Goal: Transaction & Acquisition: Purchase product/service

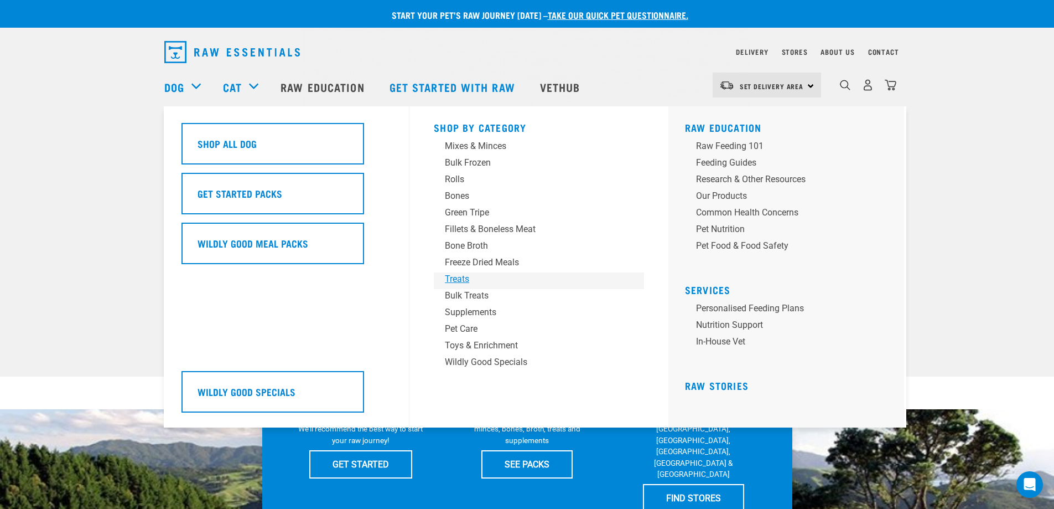
click at [462, 277] on div "Treats" at bounding box center [531, 278] width 173 height 13
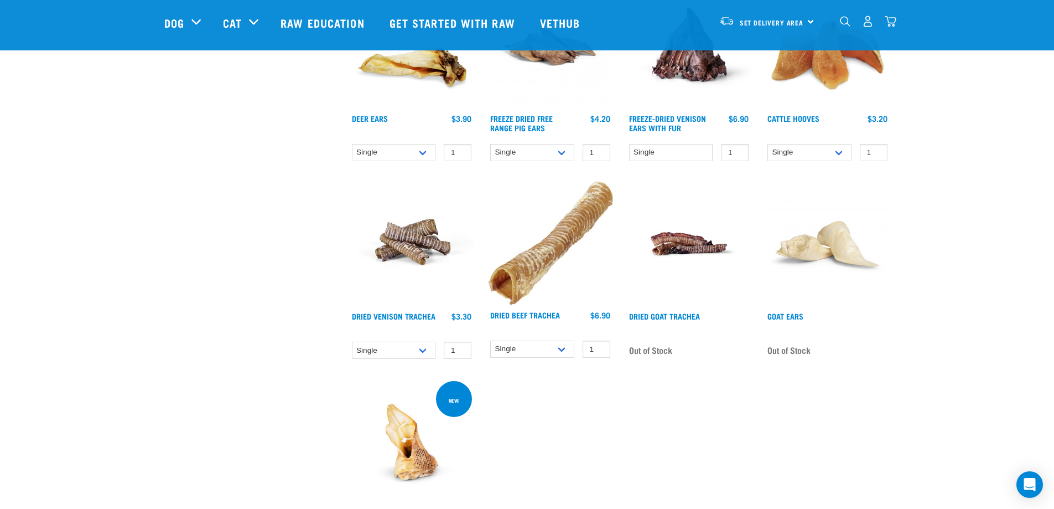
scroll to position [885, 0]
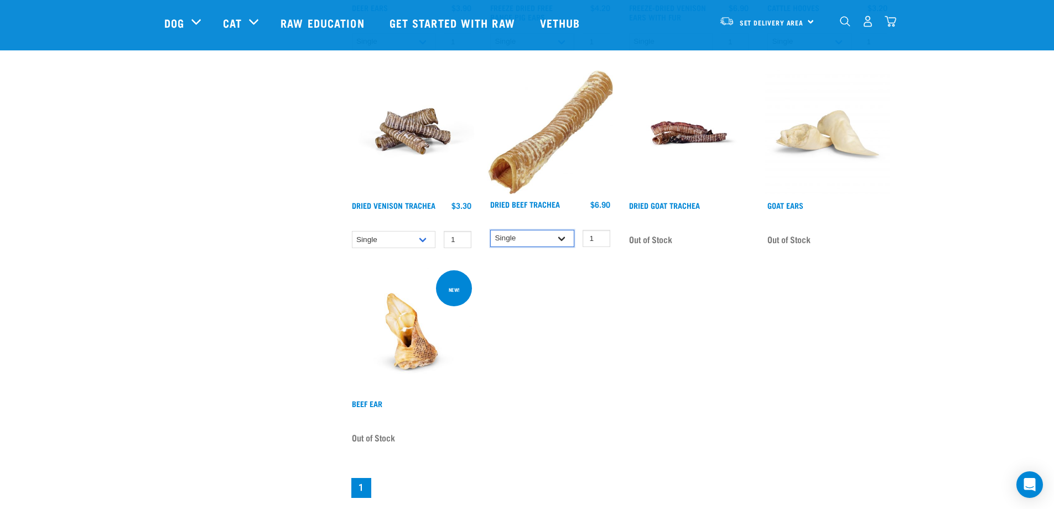
click at [520, 239] on select "Single 10 per pack" at bounding box center [532, 238] width 84 height 17
select select "251918"
click at [490, 230] on select "Single 10 per pack" at bounding box center [532, 238] width 84 height 17
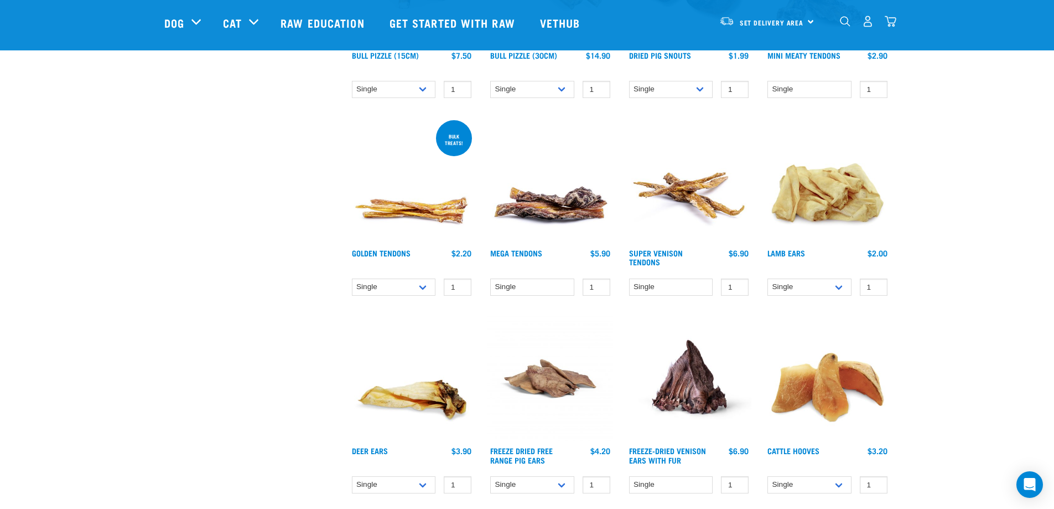
scroll to position [332, 0]
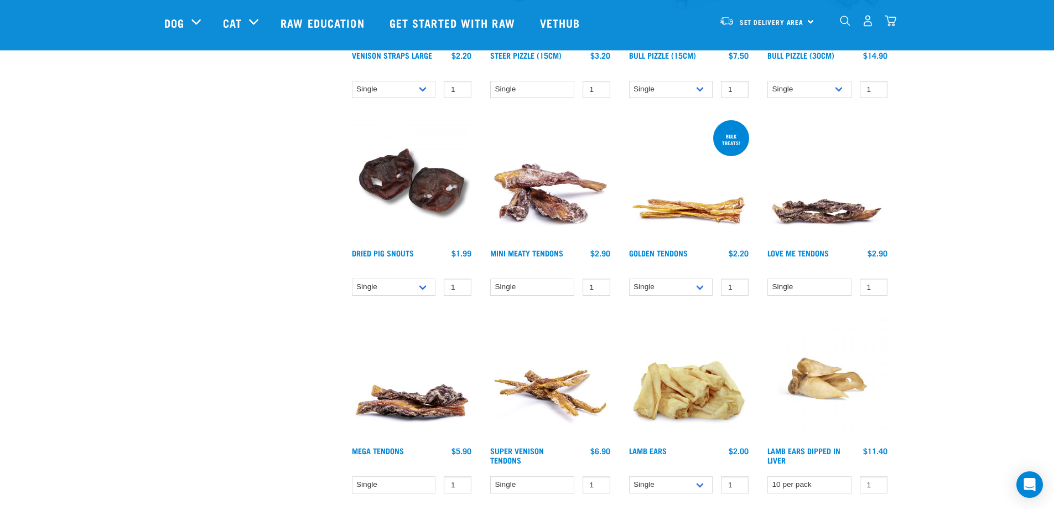
scroll to position [498, 0]
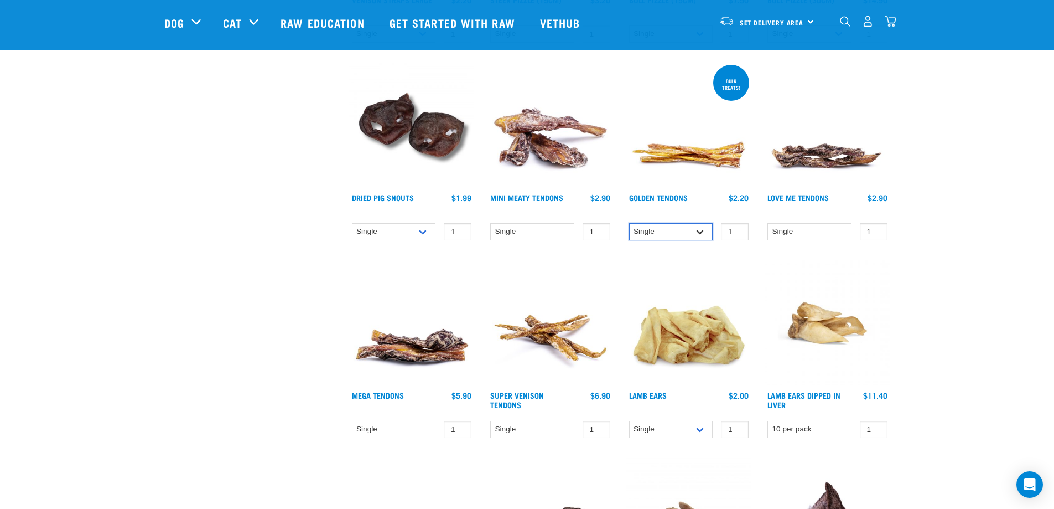
click at [696, 232] on select "Single 10 per pack 25 per pack" at bounding box center [671, 231] width 84 height 17
click at [629, 223] on select "Single 10 per pack 25 per pack" at bounding box center [671, 231] width 84 height 17
drag, startPoint x: 686, startPoint y: 228, endPoint x: 676, endPoint y: 237, distance: 13.3
click at [686, 228] on select "Single 10 per pack 25 per pack" at bounding box center [671, 231] width 84 height 17
click at [629, 223] on select "Single 10 per pack 25 per pack" at bounding box center [671, 231] width 84 height 17
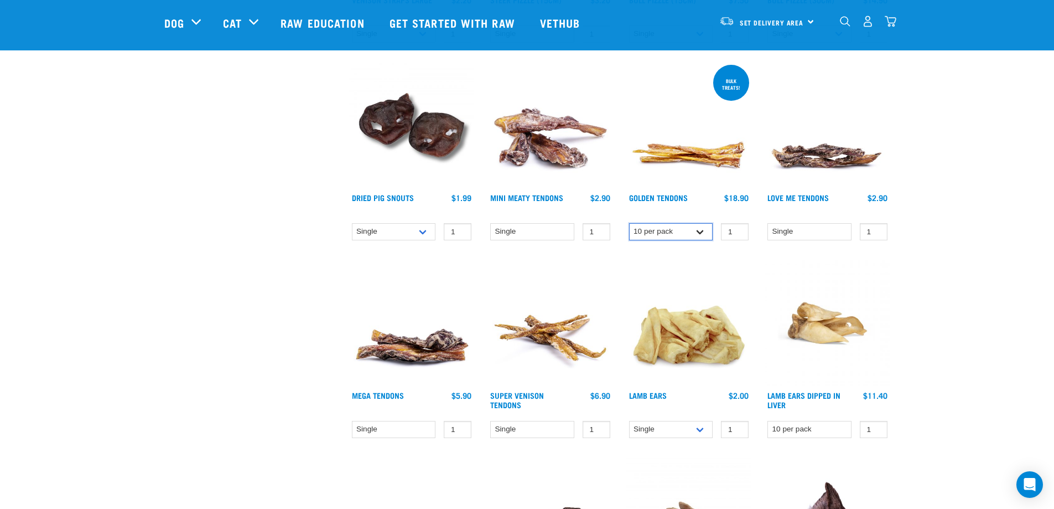
click at [682, 236] on select "Single 10 per pack 25 per pack" at bounding box center [671, 231] width 84 height 17
click at [629, 223] on select "Single 10 per pack 25 per pack" at bounding box center [671, 231] width 84 height 17
drag, startPoint x: 671, startPoint y: 225, endPoint x: 666, endPoint y: 237, distance: 13.4
click at [671, 225] on select "Single 10 per pack 25 per pack" at bounding box center [671, 231] width 84 height 17
select select "248515"
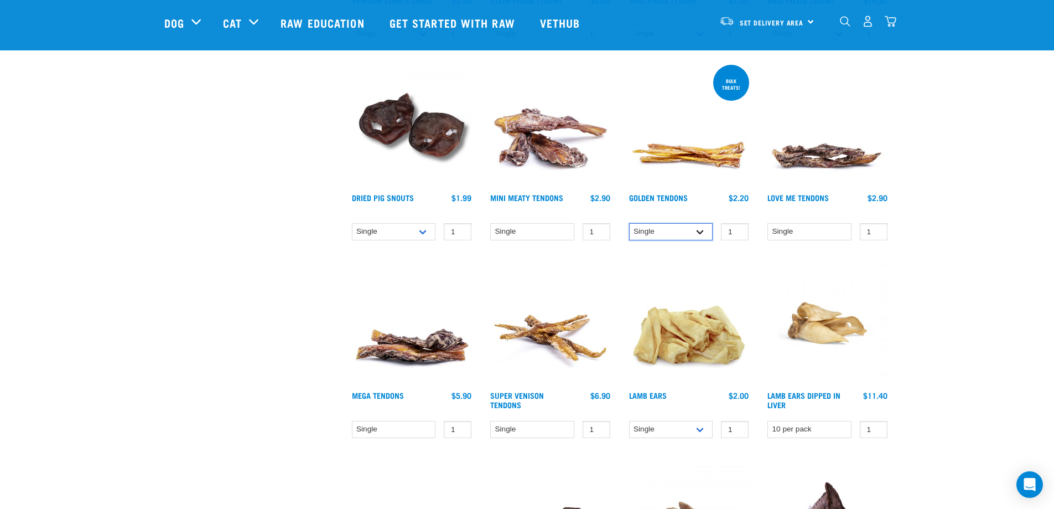
click at [629, 223] on select "Single 10 per pack 25 per pack" at bounding box center [671, 231] width 84 height 17
click at [818, 236] on select "Single" at bounding box center [810, 231] width 84 height 17
click at [768, 223] on select "Single" at bounding box center [810, 231] width 84 height 17
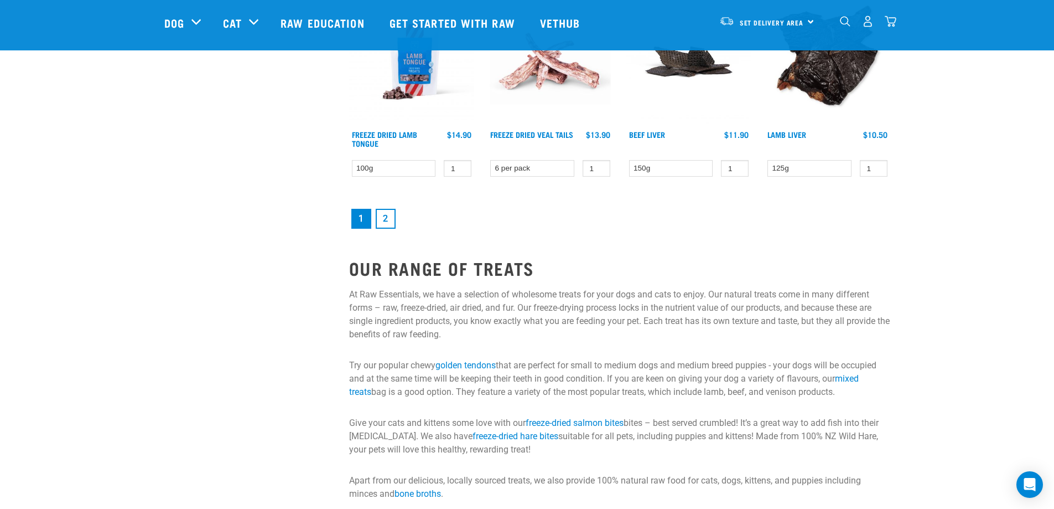
scroll to position [1383, 0]
